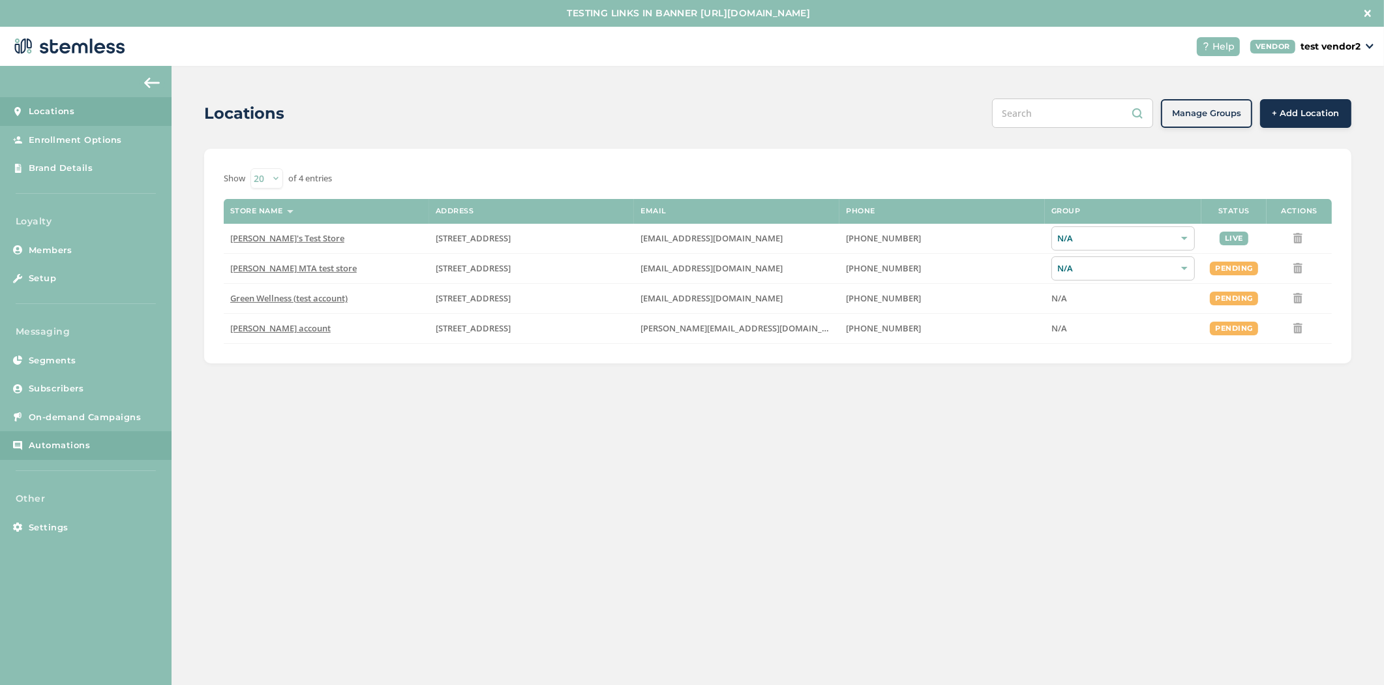
click at [83, 449] on span "Automations" at bounding box center [60, 445] width 62 height 13
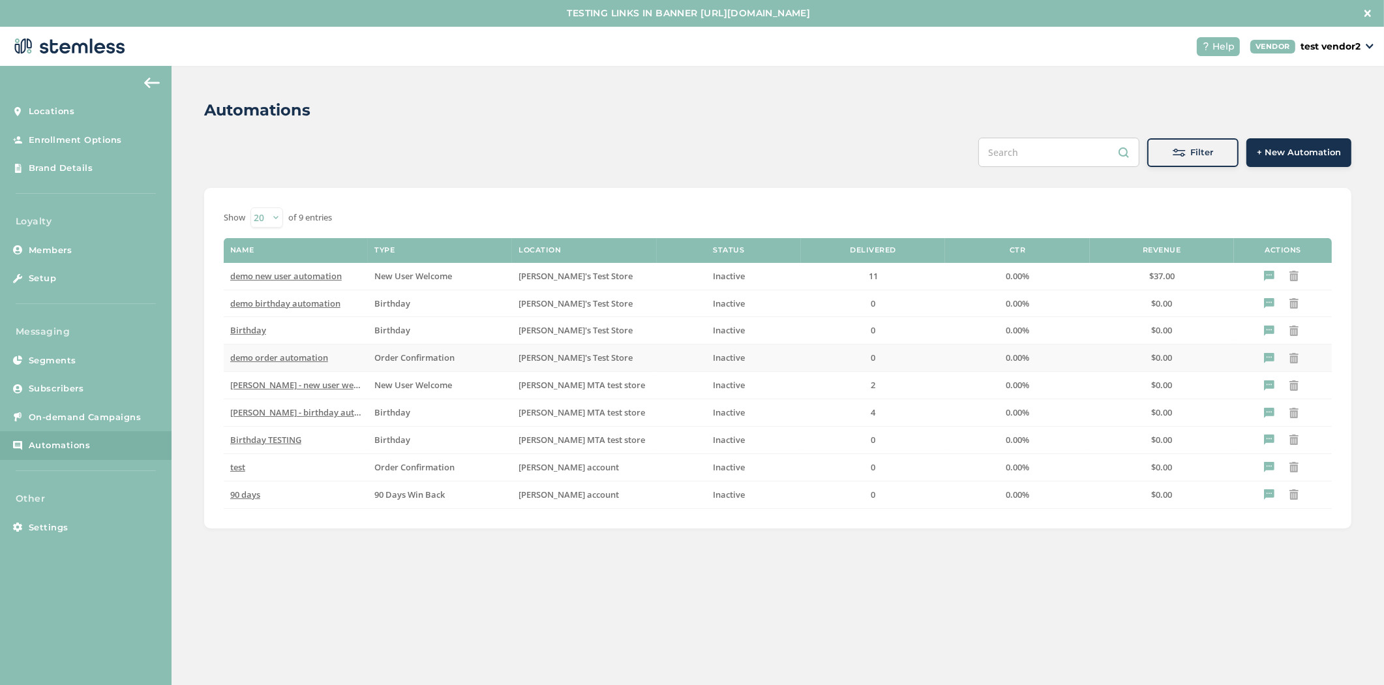
click at [306, 360] on span "demo order automation" at bounding box center [279, 357] width 98 height 12
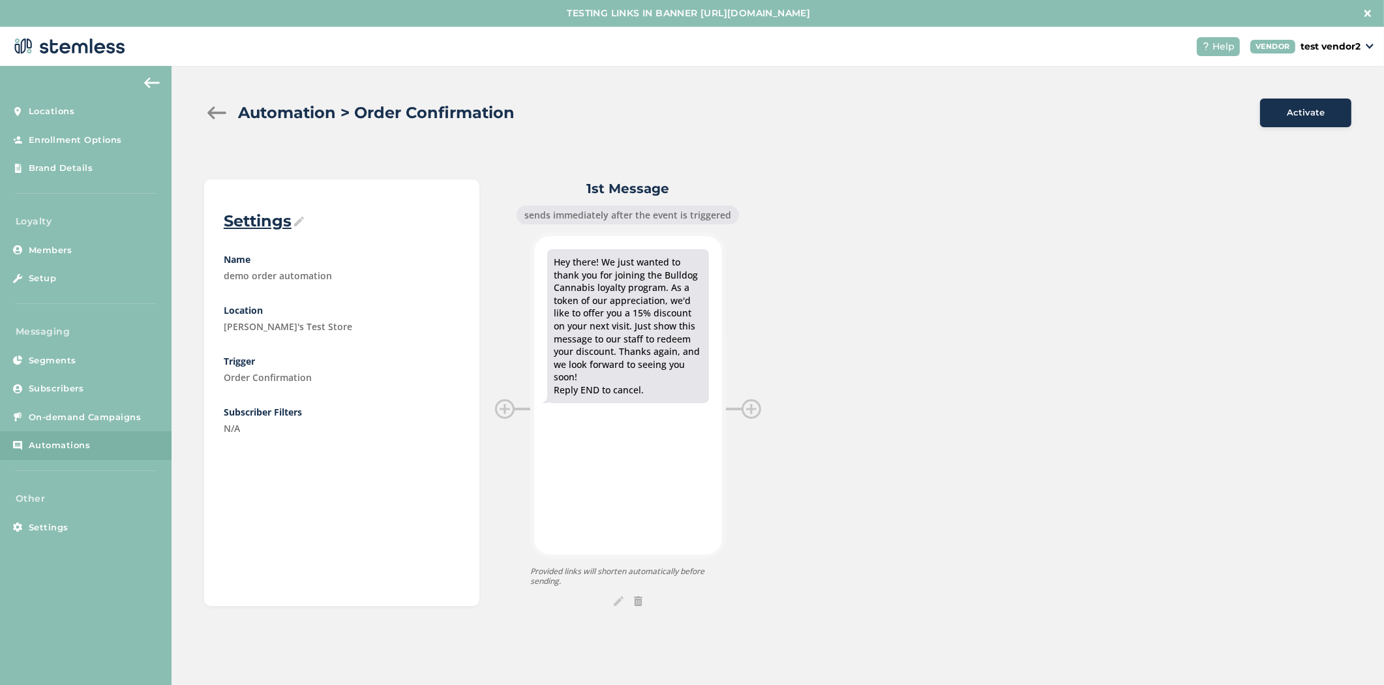
click at [204, 112] on div at bounding box center [217, 112] width 26 height 13
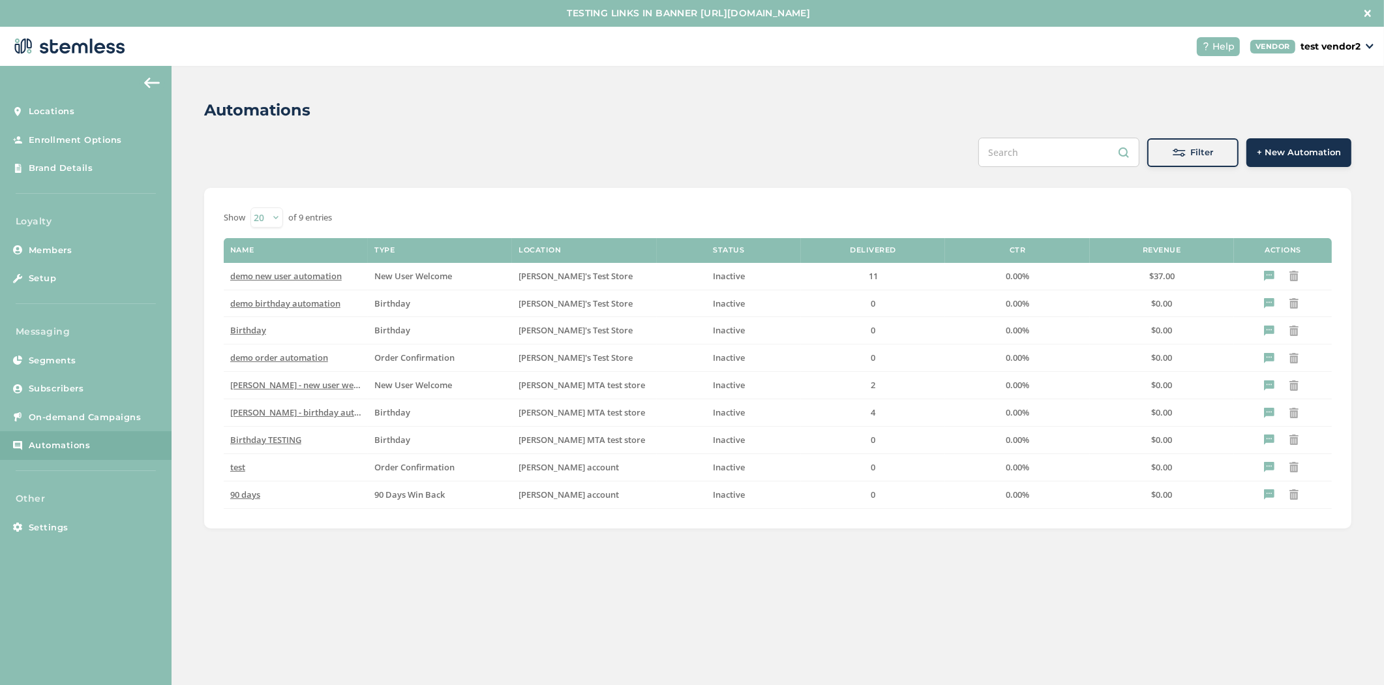
click at [1298, 158] on span "+ New Automation" at bounding box center [1298, 152] width 84 height 13
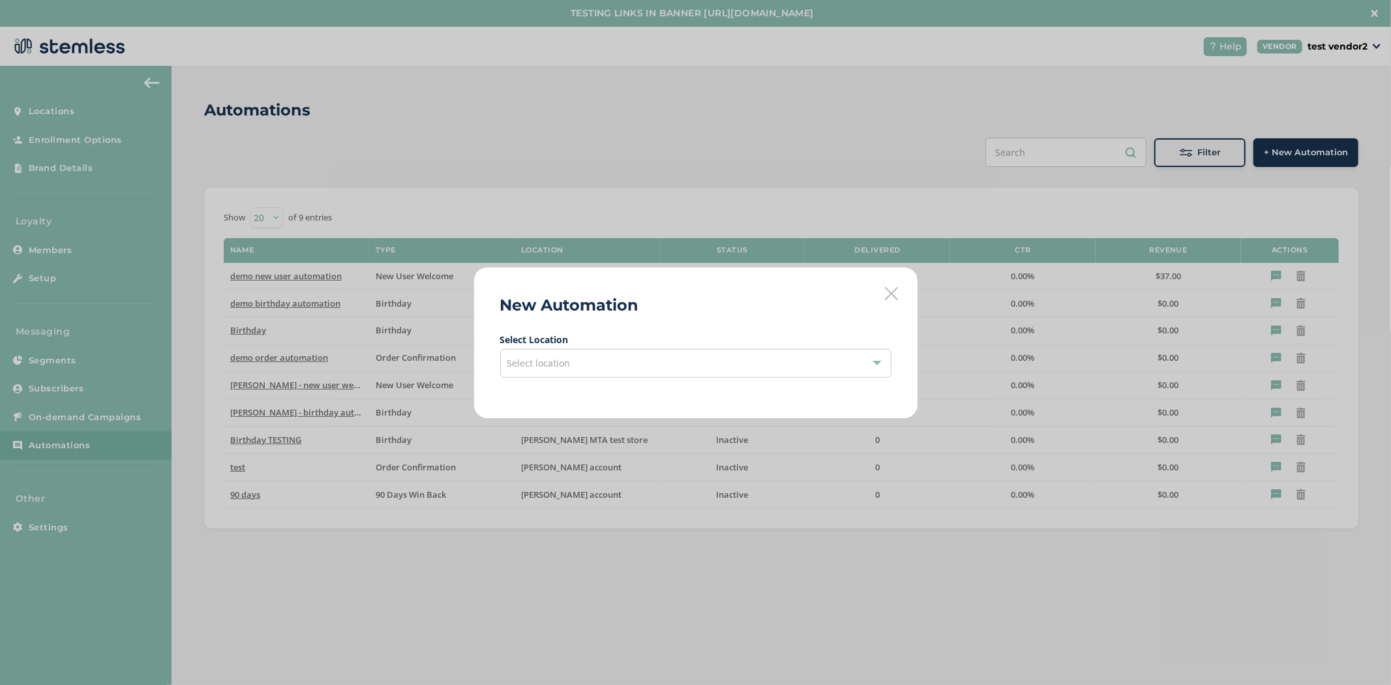
click at [681, 366] on div "Select location" at bounding box center [695, 363] width 391 height 29
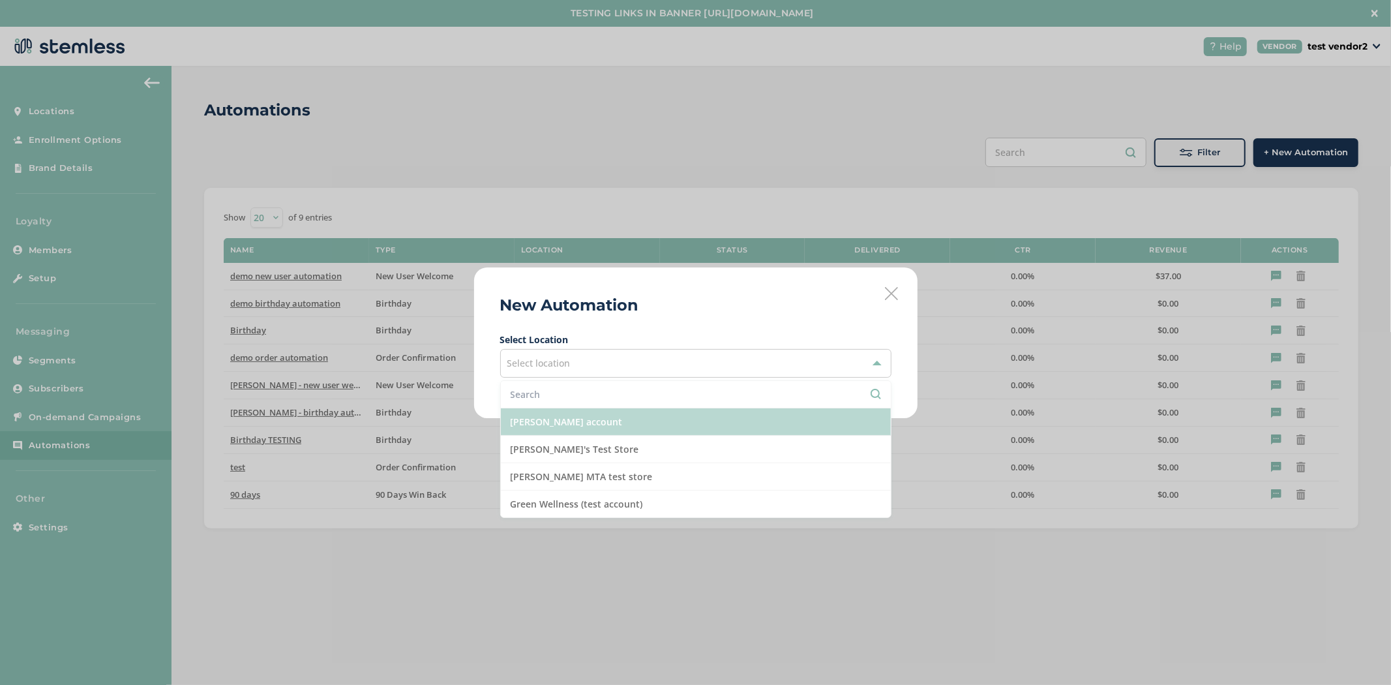
click at [666, 424] on li "[PERSON_NAME] account" at bounding box center [696, 421] width 390 height 27
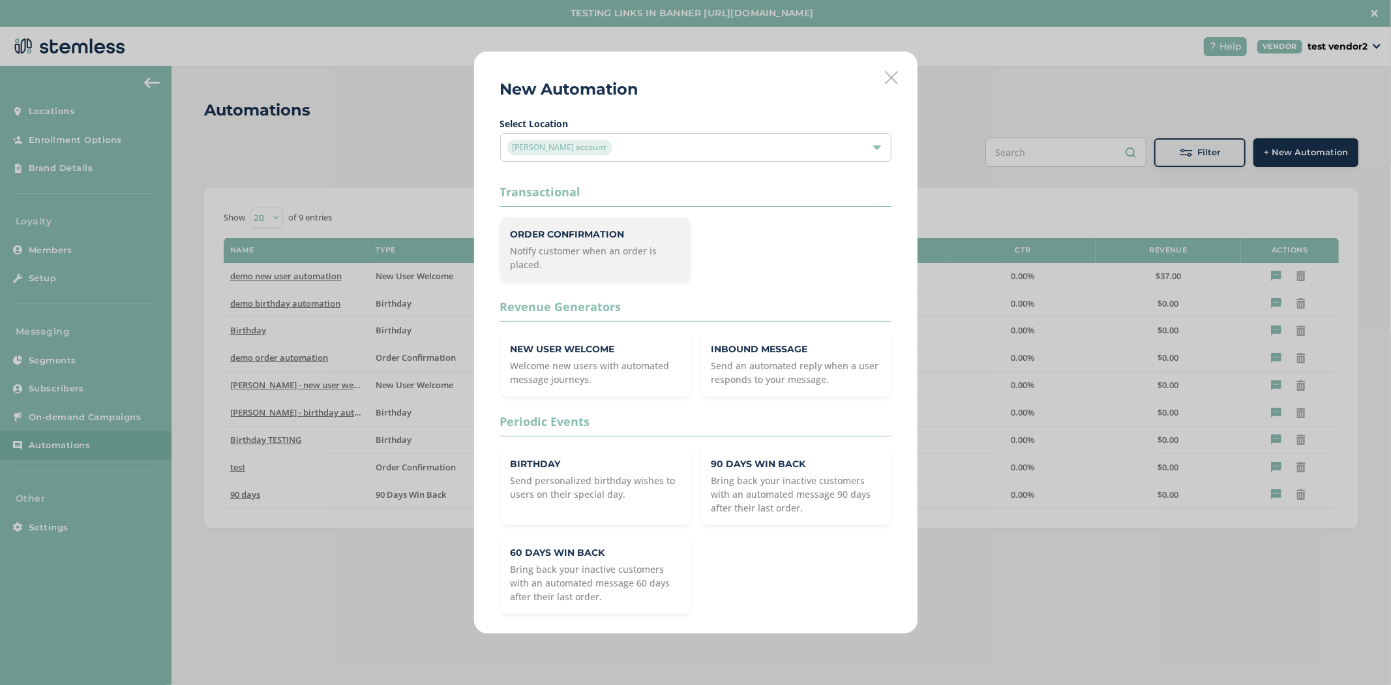
click at [638, 250] on p "Notify customer when an order is placed." at bounding box center [596, 257] width 170 height 27
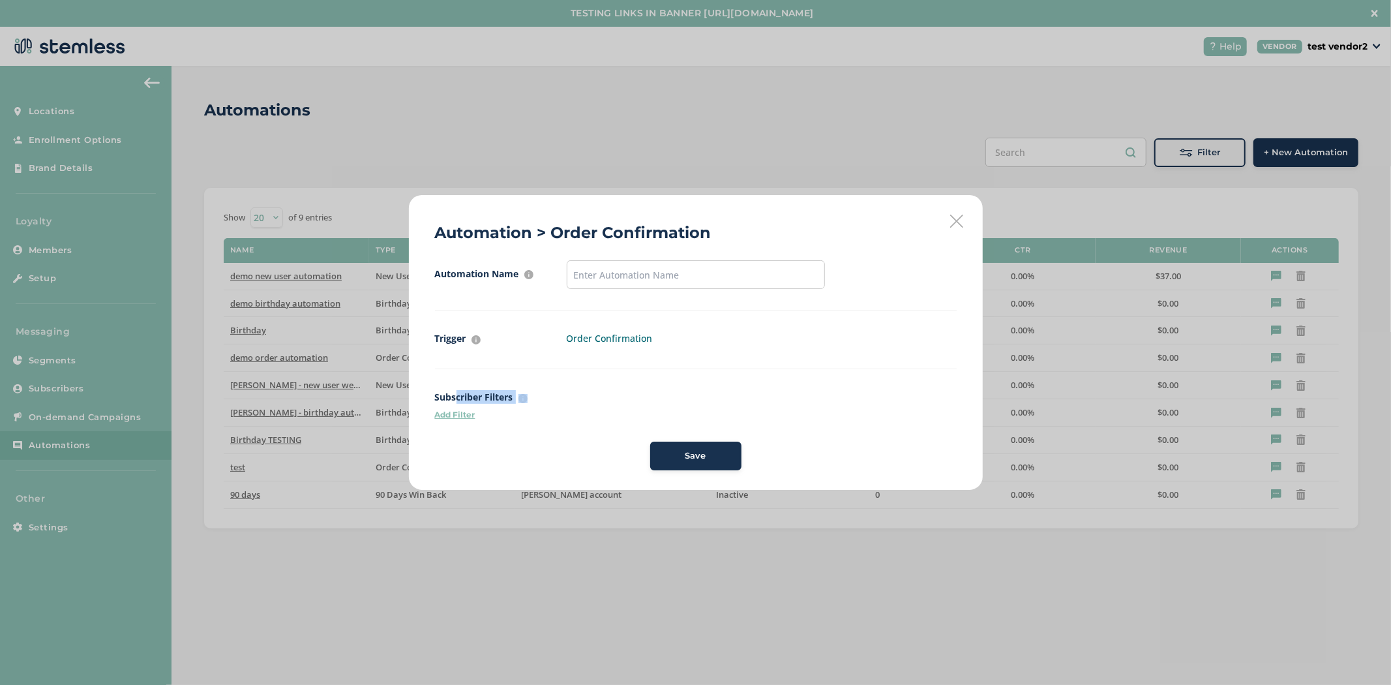
drag, startPoint x: 433, startPoint y: 406, endPoint x: 453, endPoint y: 400, distance: 20.4
click at [453, 400] on div "Automation > Order Confirmation Automation Name For internal purposes only Trig…" at bounding box center [696, 342] width 574 height 295
click at [458, 416] on p "Add Filter" at bounding box center [696, 415] width 522 height 12
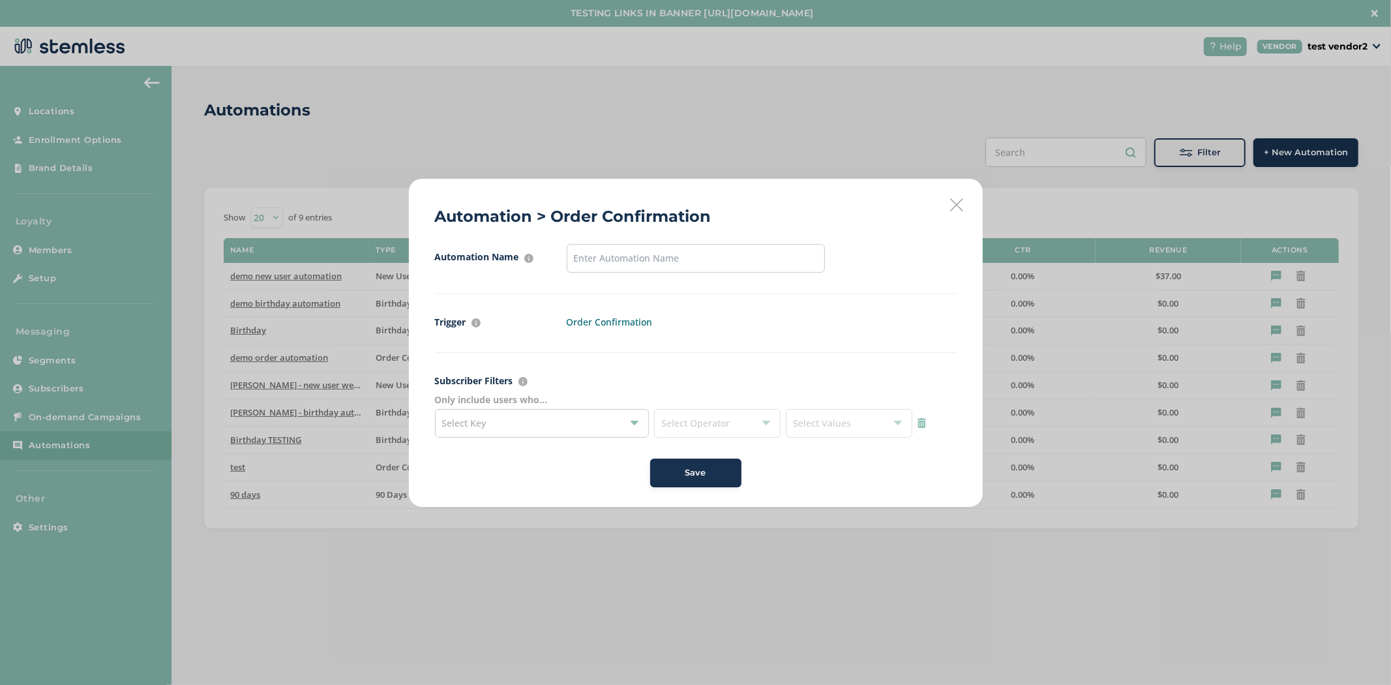
drag, startPoint x: 557, startPoint y: 215, endPoint x: 719, endPoint y: 213, distance: 161.7
click at [719, 213] on div "Automation > Order Confirmation Automation Name For internal purposes only Trig…" at bounding box center [696, 343] width 574 height 328
click at [457, 431] on div "Select Key" at bounding box center [542, 423] width 215 height 29
click at [463, 455] on li "state" at bounding box center [542, 454] width 213 height 27
click at [488, 415] on div "state" at bounding box center [535, 423] width 187 height 16
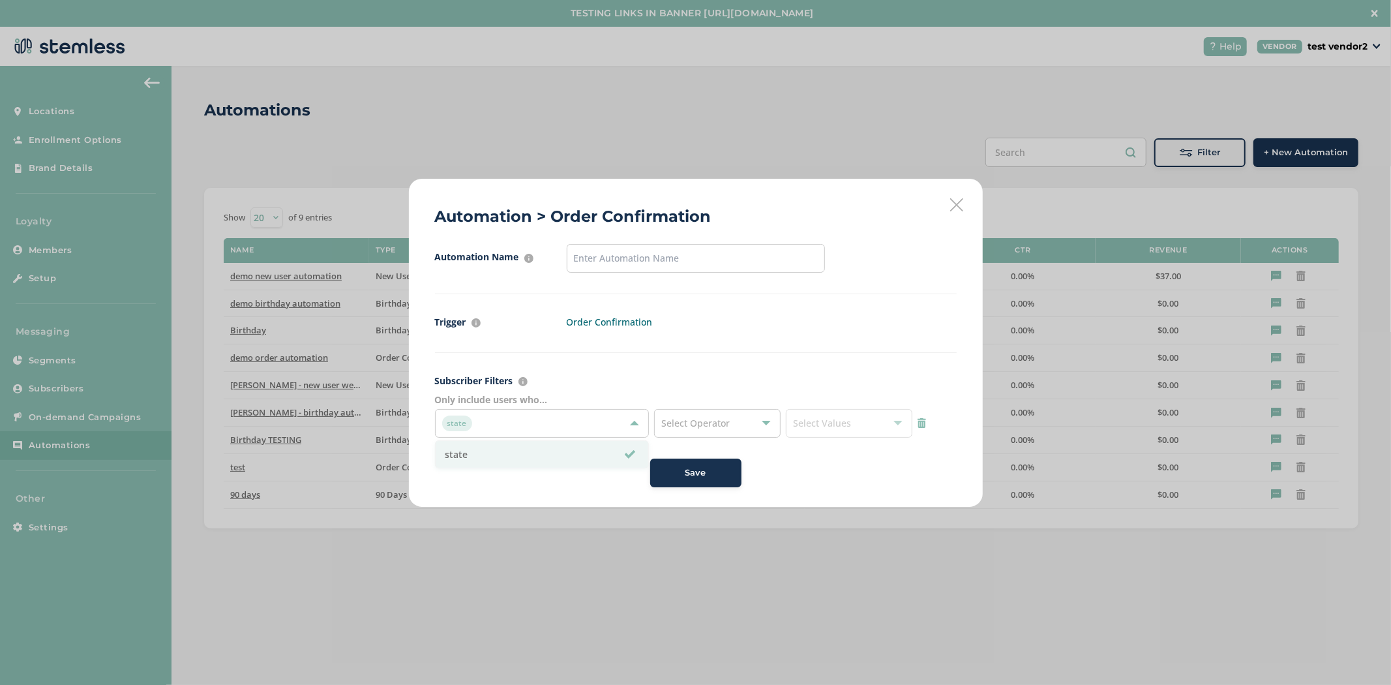
click at [686, 419] on span "Select Operator" at bounding box center [695, 423] width 68 height 12
click at [957, 199] on icon at bounding box center [956, 204] width 13 height 13
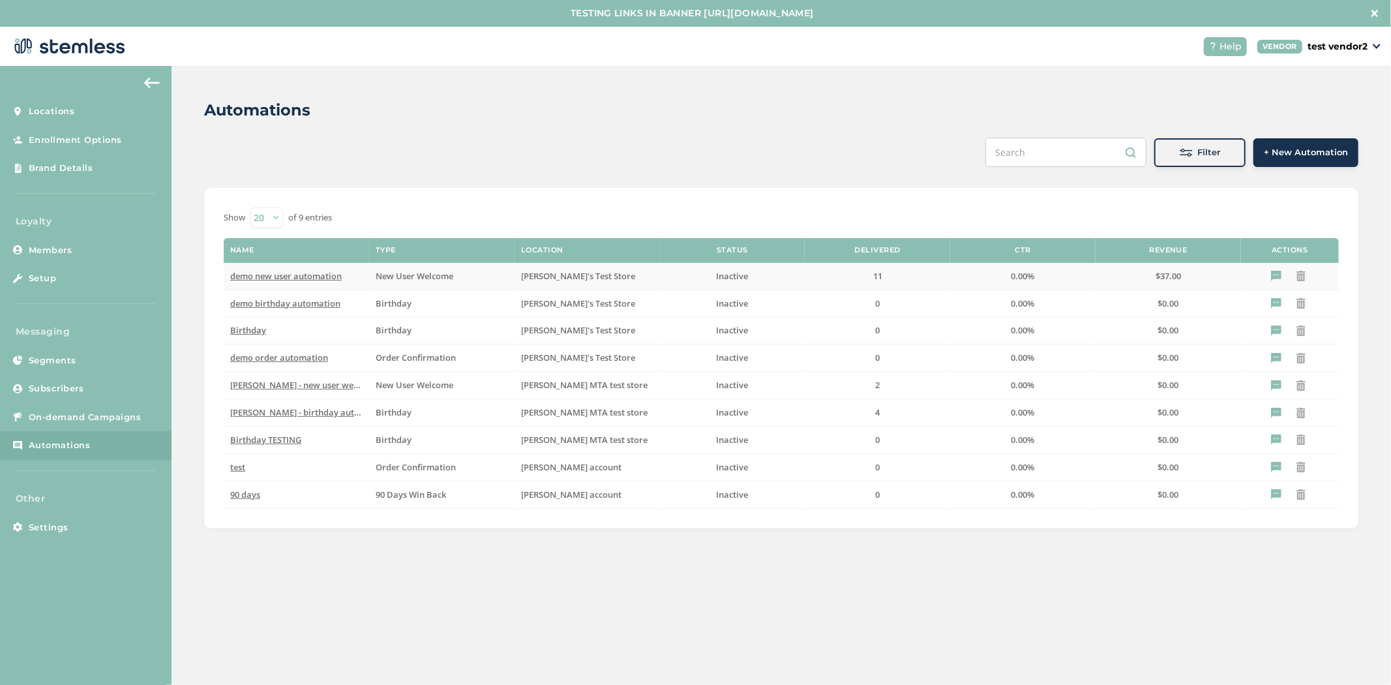
click at [323, 275] on span "demo new user automation" at bounding box center [285, 276] width 111 height 12
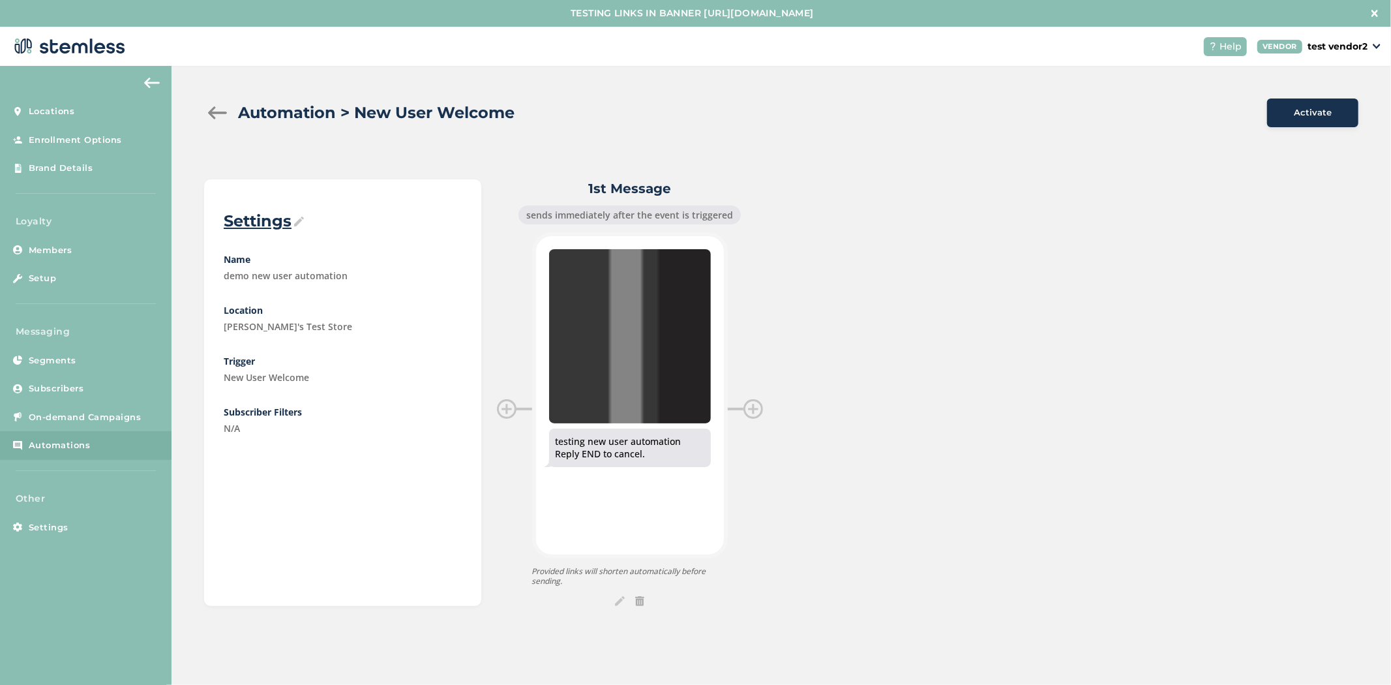
click at [216, 105] on div "Automation > New User Welcome" at bounding box center [730, 112] width 1052 height 23
click at [213, 108] on div at bounding box center [217, 112] width 26 height 13
